Goal: Transaction & Acquisition: Purchase product/service

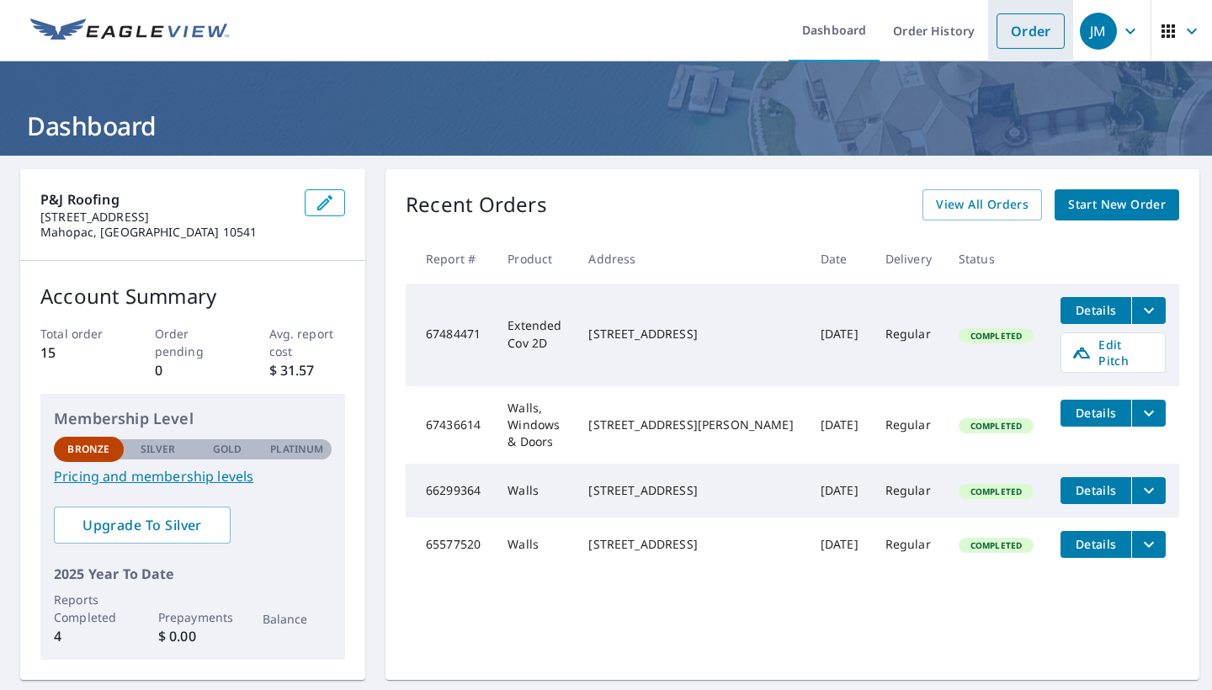
click at [1045, 33] on link "Order" at bounding box center [1030, 30] width 68 height 35
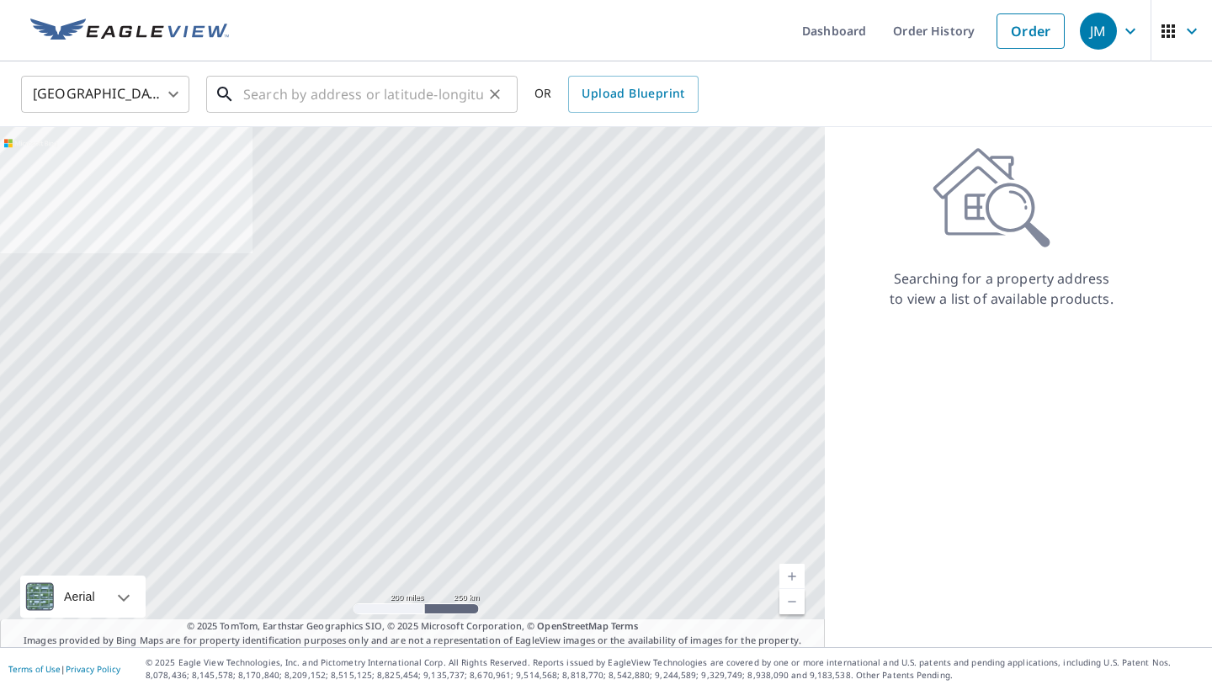
click at [317, 89] on input "text" at bounding box center [363, 94] width 240 height 47
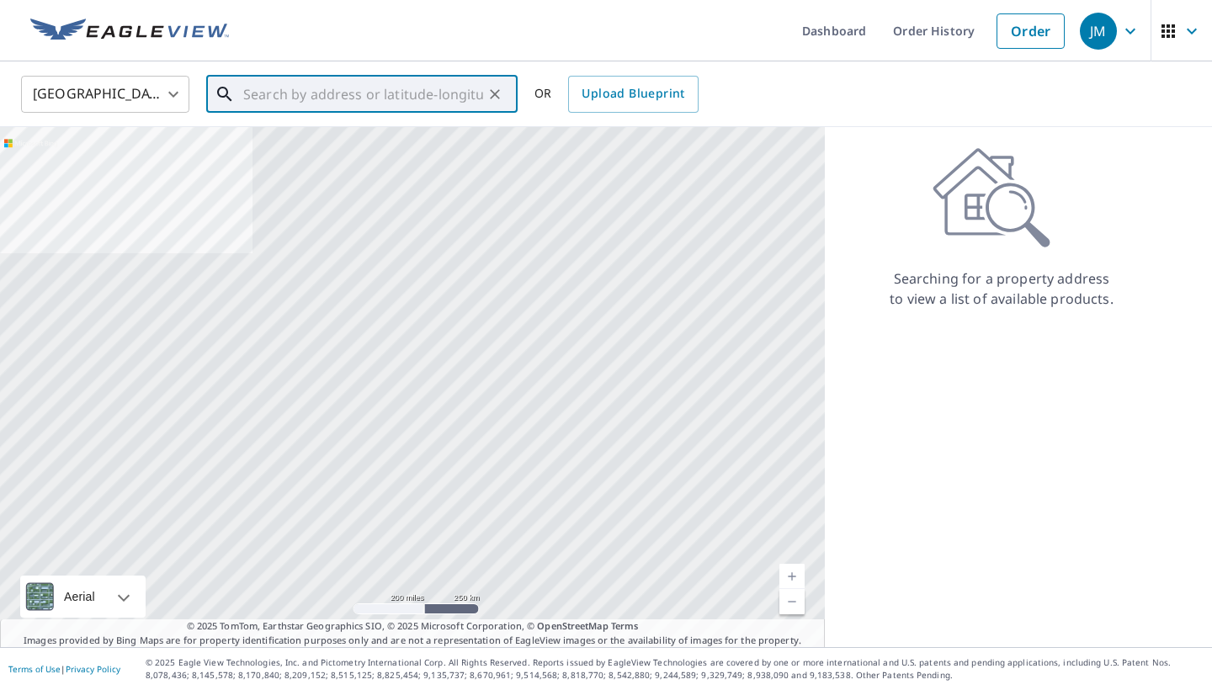
paste input "Roof Replacement in [PERSON_NAME][GEOGRAPHIC_DATA] [GEOGRAPHIC_DATA] #roofing #…"
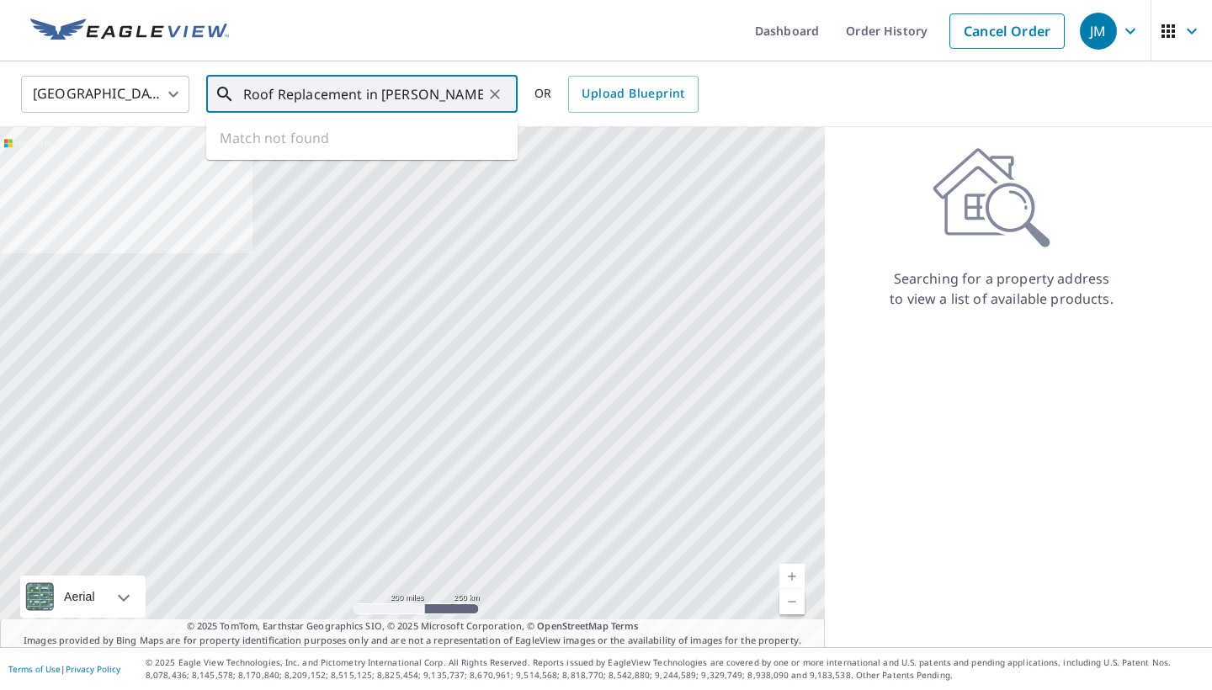
type input "Roof Replacement in [PERSON_NAME][GEOGRAPHIC_DATA] [GEOGRAPHIC_DATA] #roof"
click at [496, 94] on icon "Clear" at bounding box center [495, 94] width 10 height 10
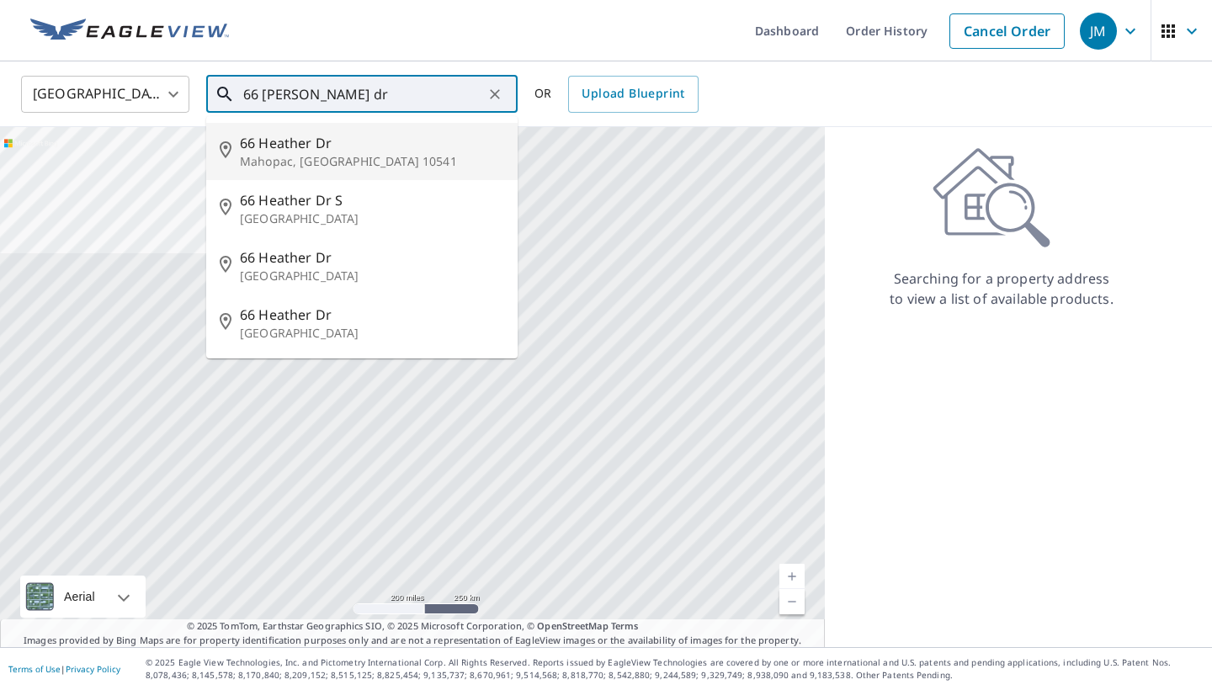
click at [444, 149] on span "66 Heather Dr" at bounding box center [372, 143] width 264 height 20
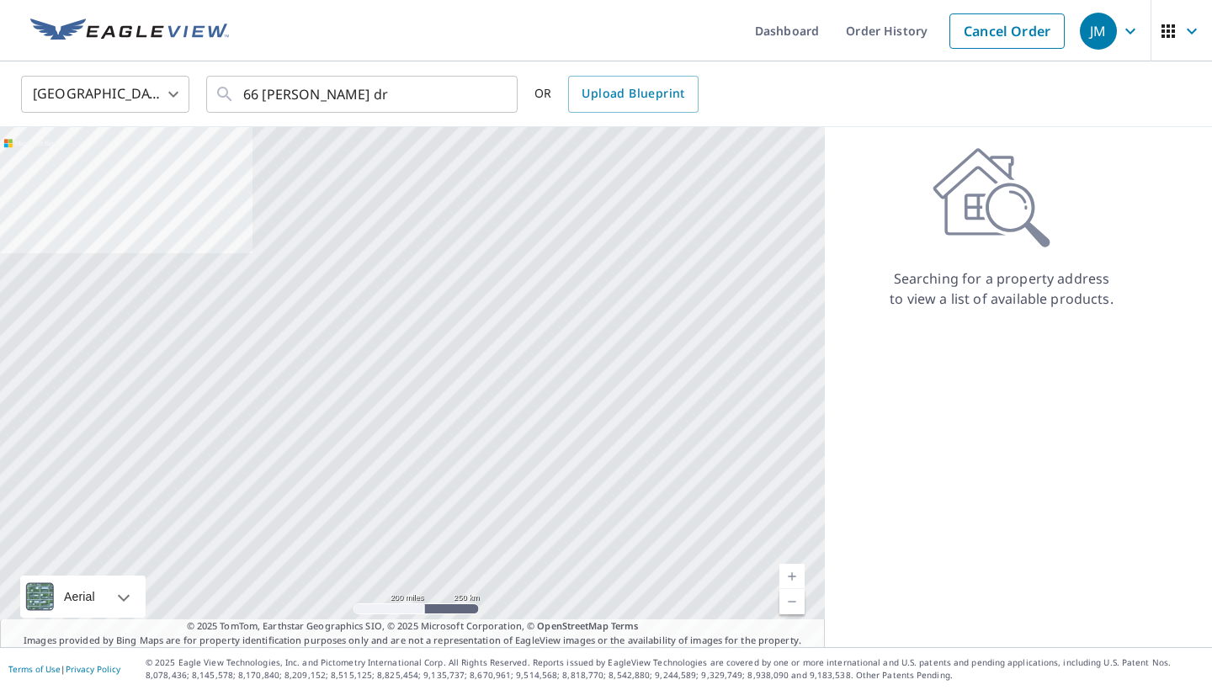
type input "[STREET_ADDRESS][PERSON_NAME]"
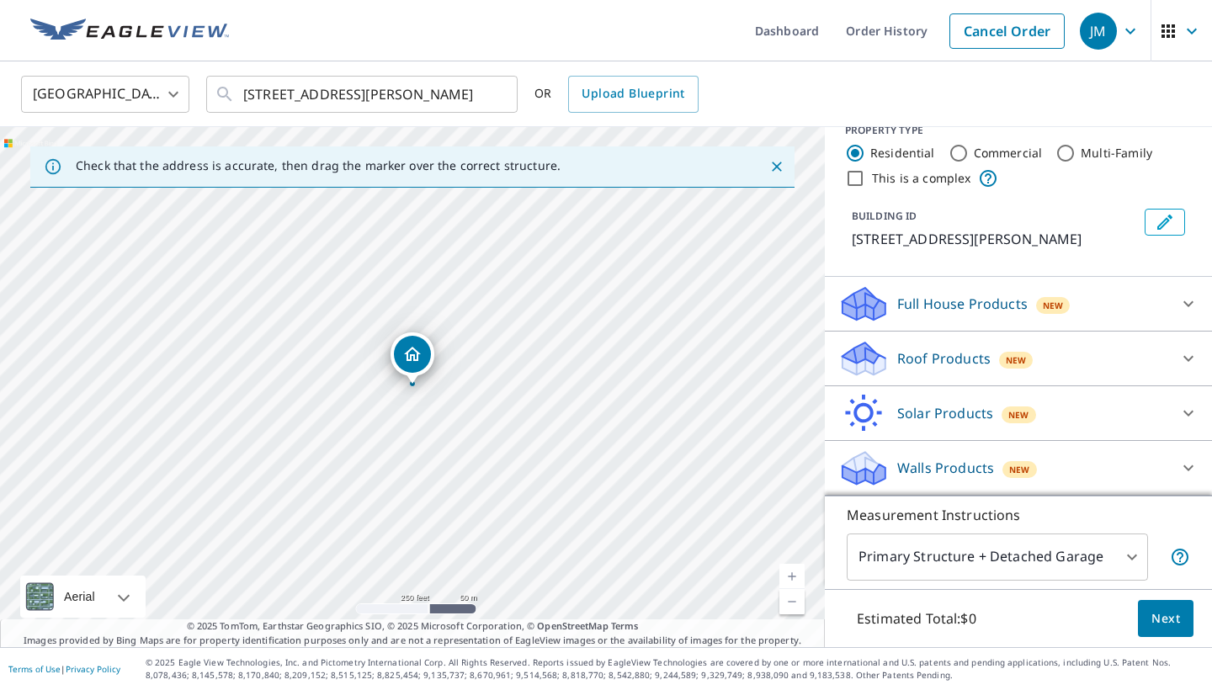
scroll to position [24, 0]
click at [1093, 468] on div "Walls Products New" at bounding box center [1003, 468] width 330 height 40
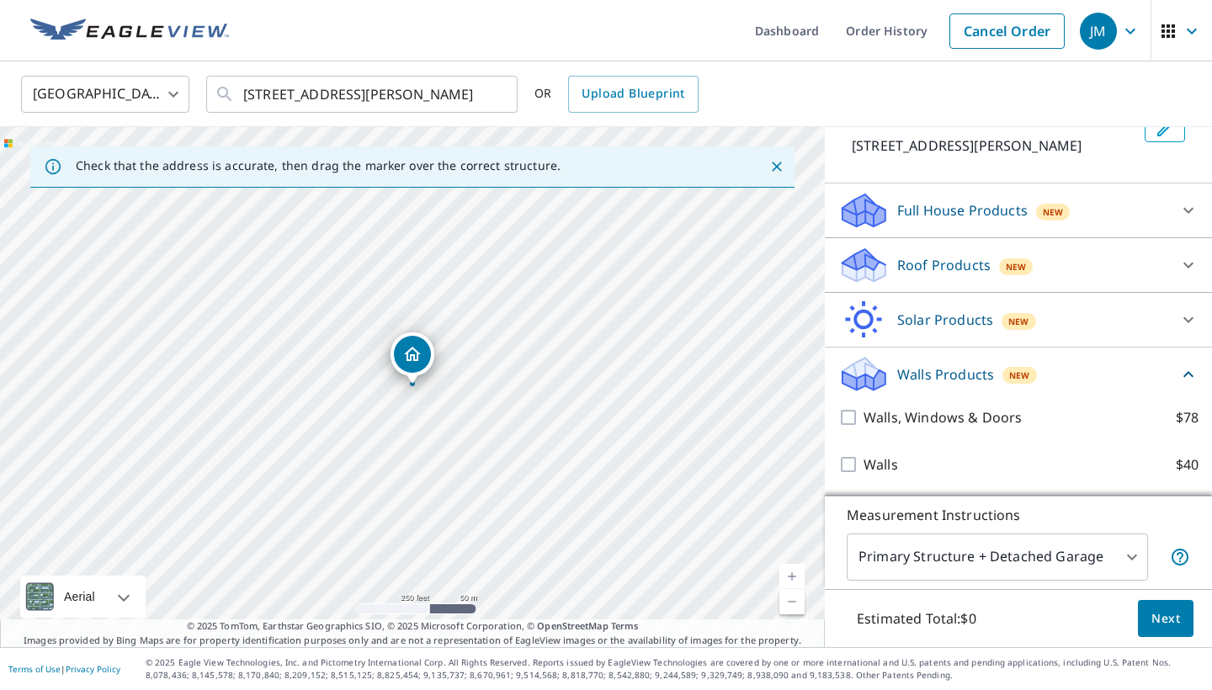
scroll to position [118, 0]
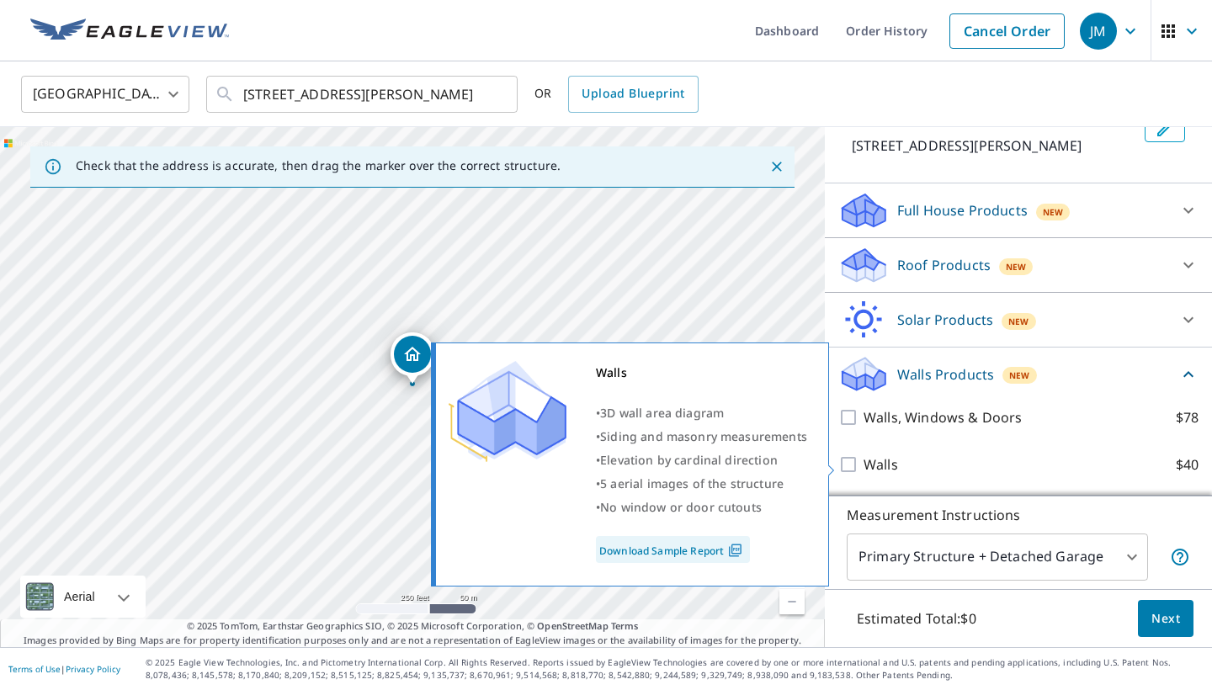
click at [864, 465] on p "Walls" at bounding box center [880, 464] width 34 height 20
click at [863, 465] on input "Walls $40" at bounding box center [850, 464] width 25 height 20
checkbox input "true"
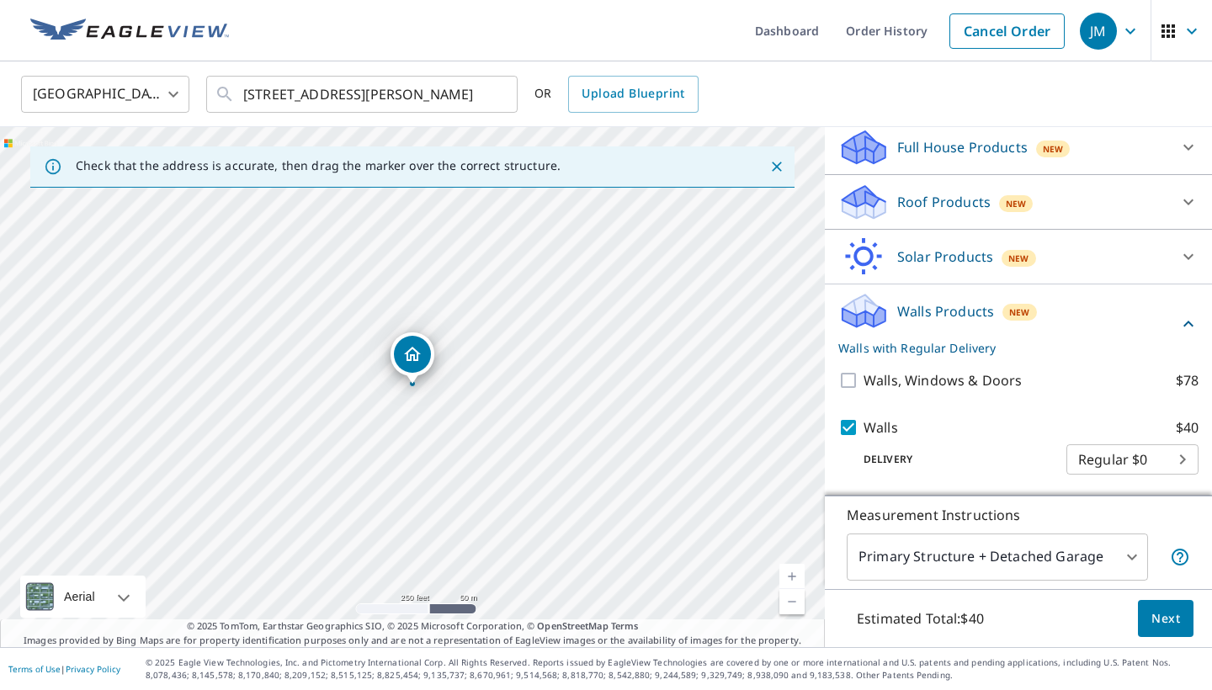
scroll to position [181, 0]
click at [1169, 622] on span "Next" at bounding box center [1165, 618] width 29 height 21
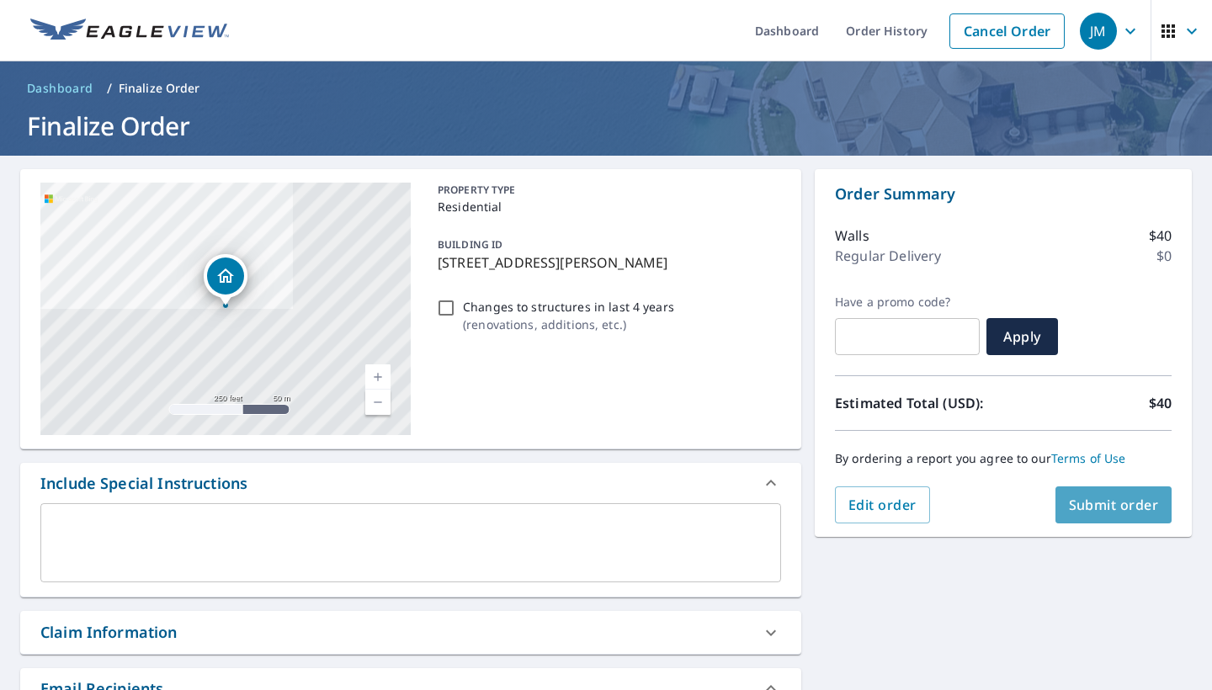
click at [1091, 500] on span "Submit order" at bounding box center [1114, 505] width 90 height 19
